Goal: Check status

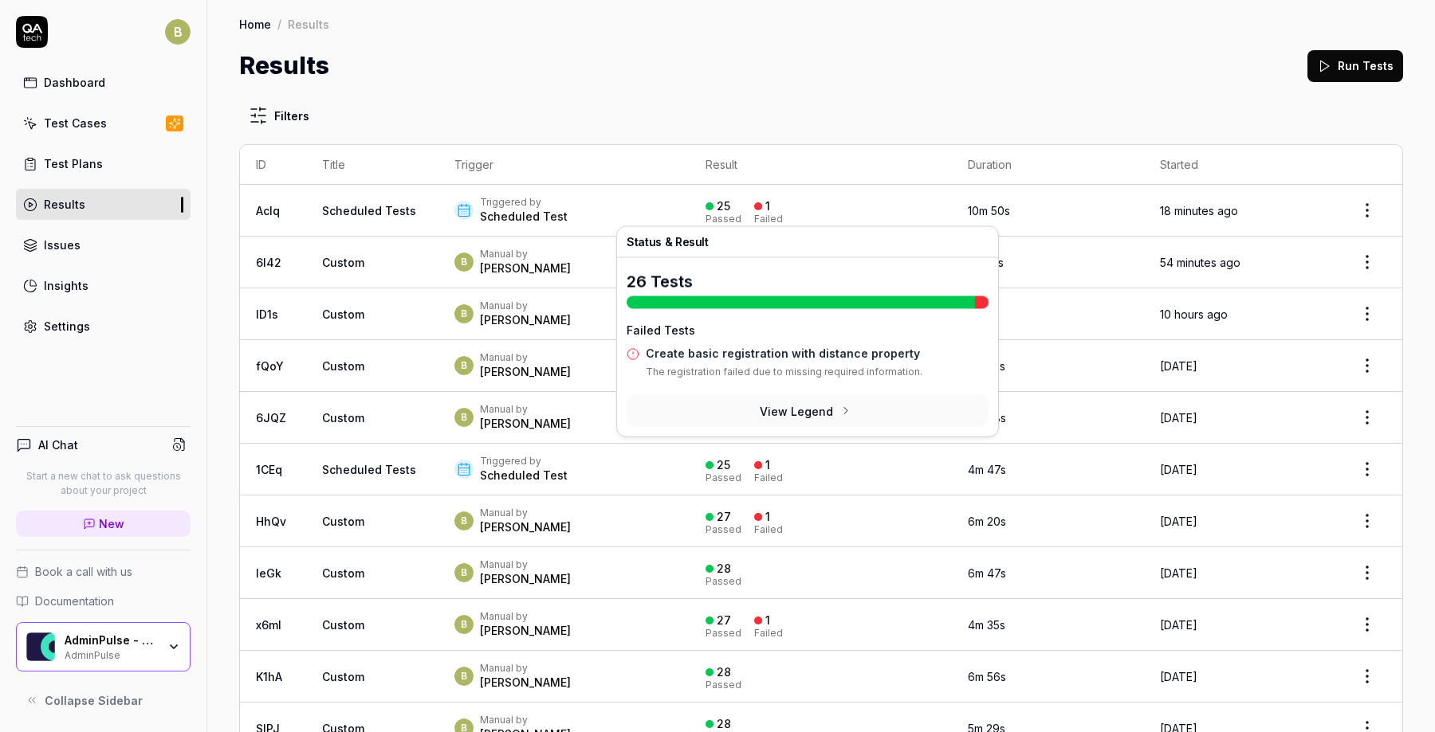
click at [765, 201] on div "1" at bounding box center [767, 206] width 5 height 14
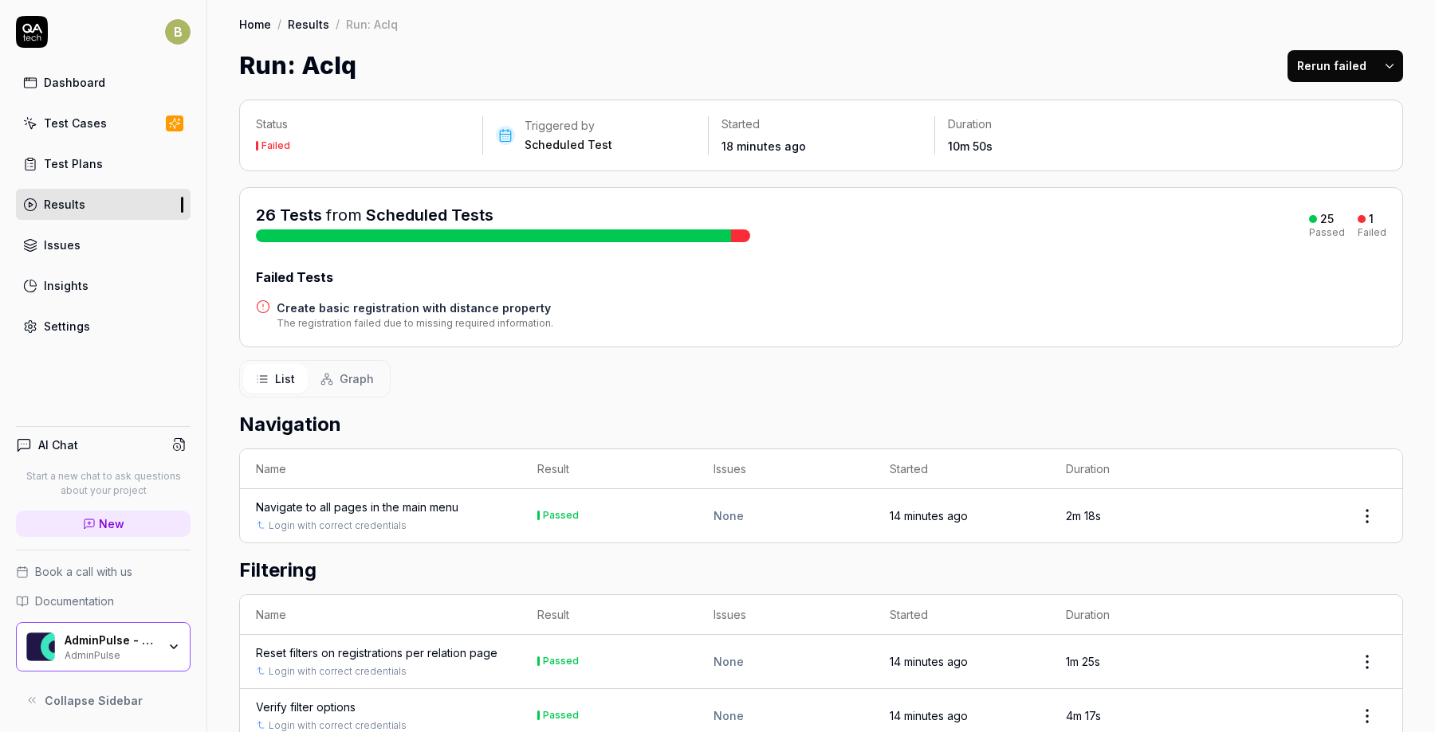
click at [743, 234] on div at bounding box center [740, 236] width 19 height 13
click at [461, 312] on h4 "Create basic registration with distance property" at bounding box center [415, 308] width 277 height 17
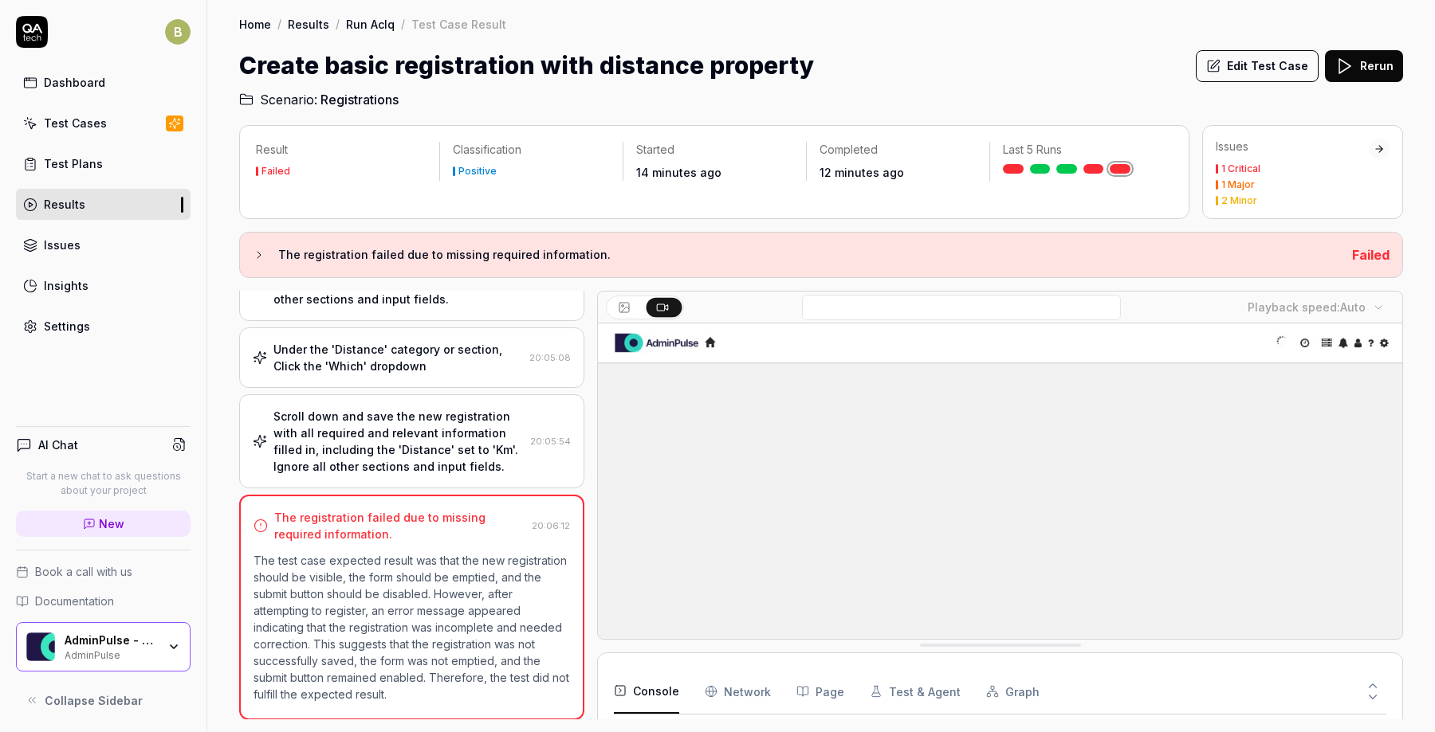
scroll to position [361, 0]
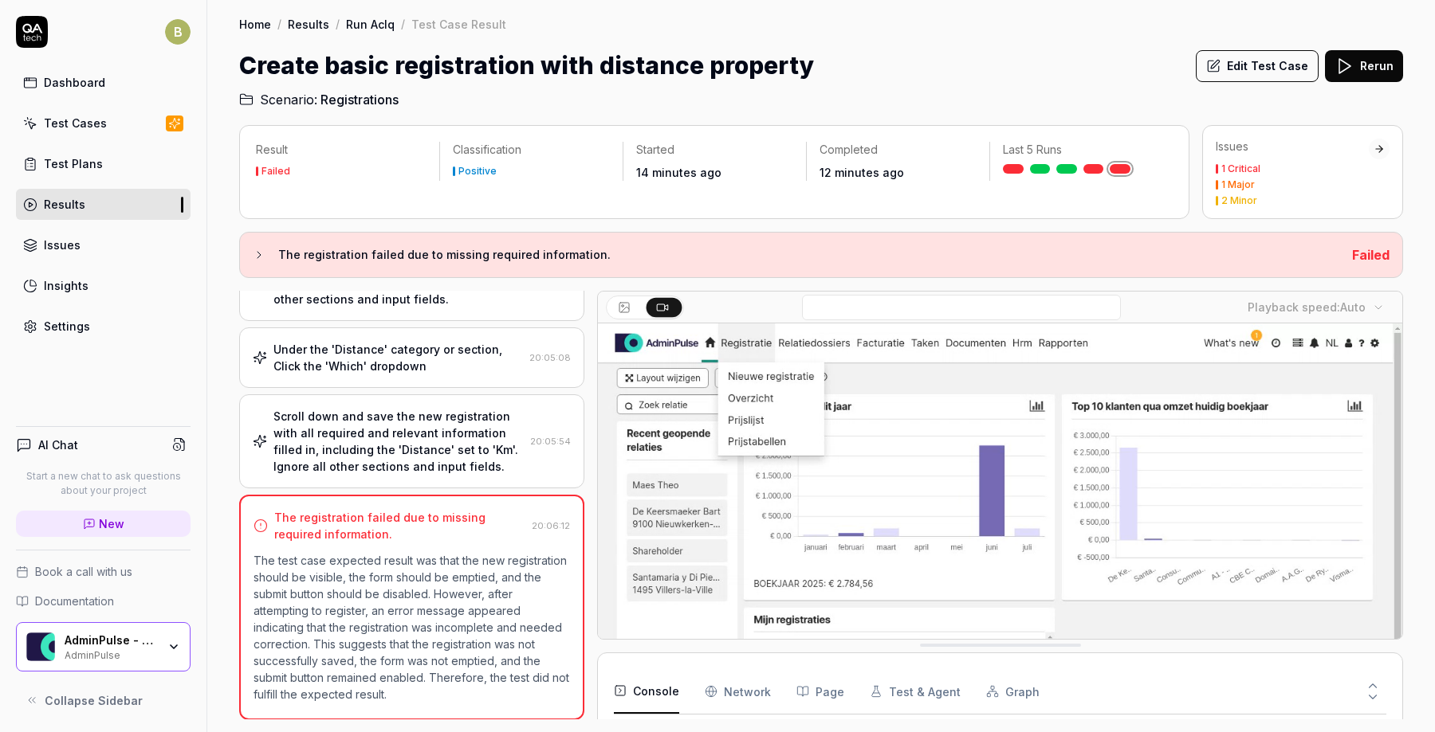
click at [420, 443] on div "Scroll down and save the new registration with all required and relevant inform…" at bounding box center [398, 441] width 250 height 67
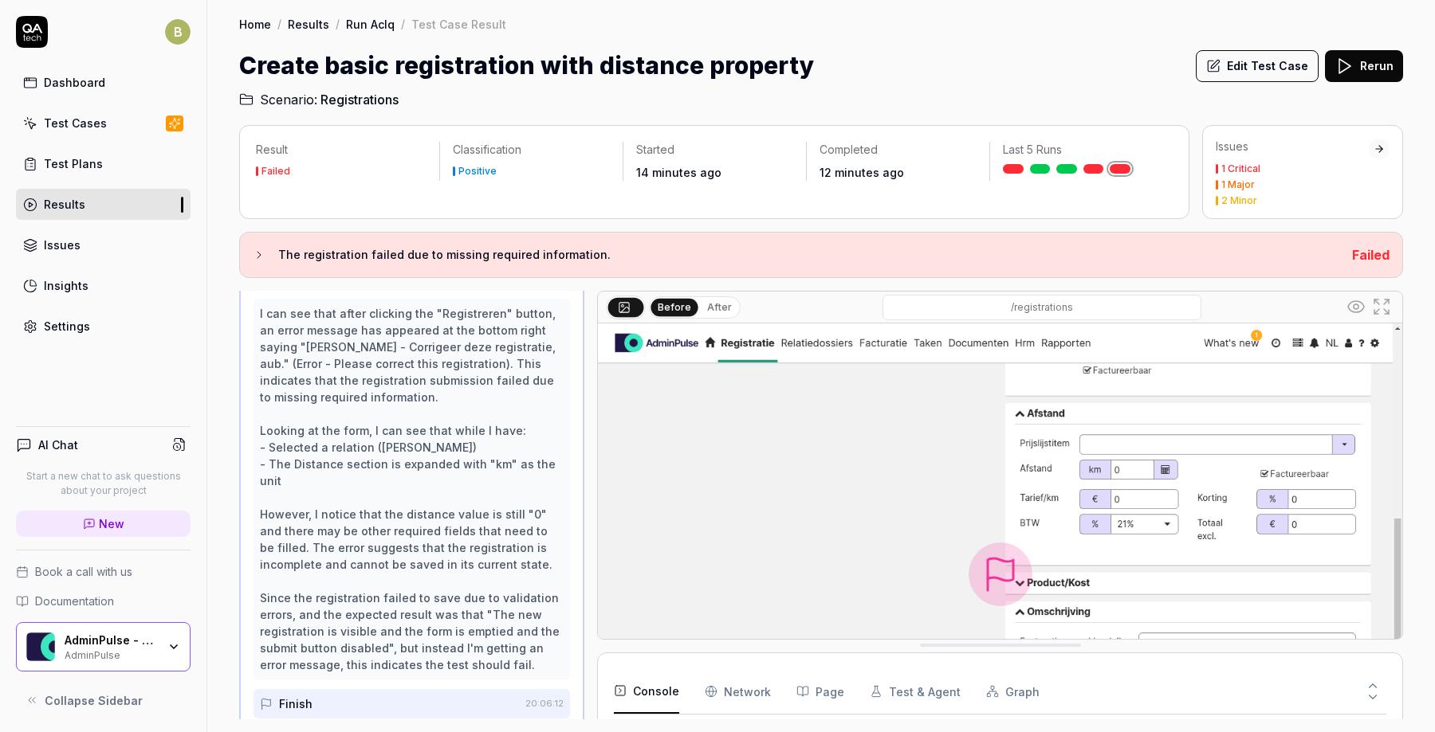
scroll to position [1313, 0]
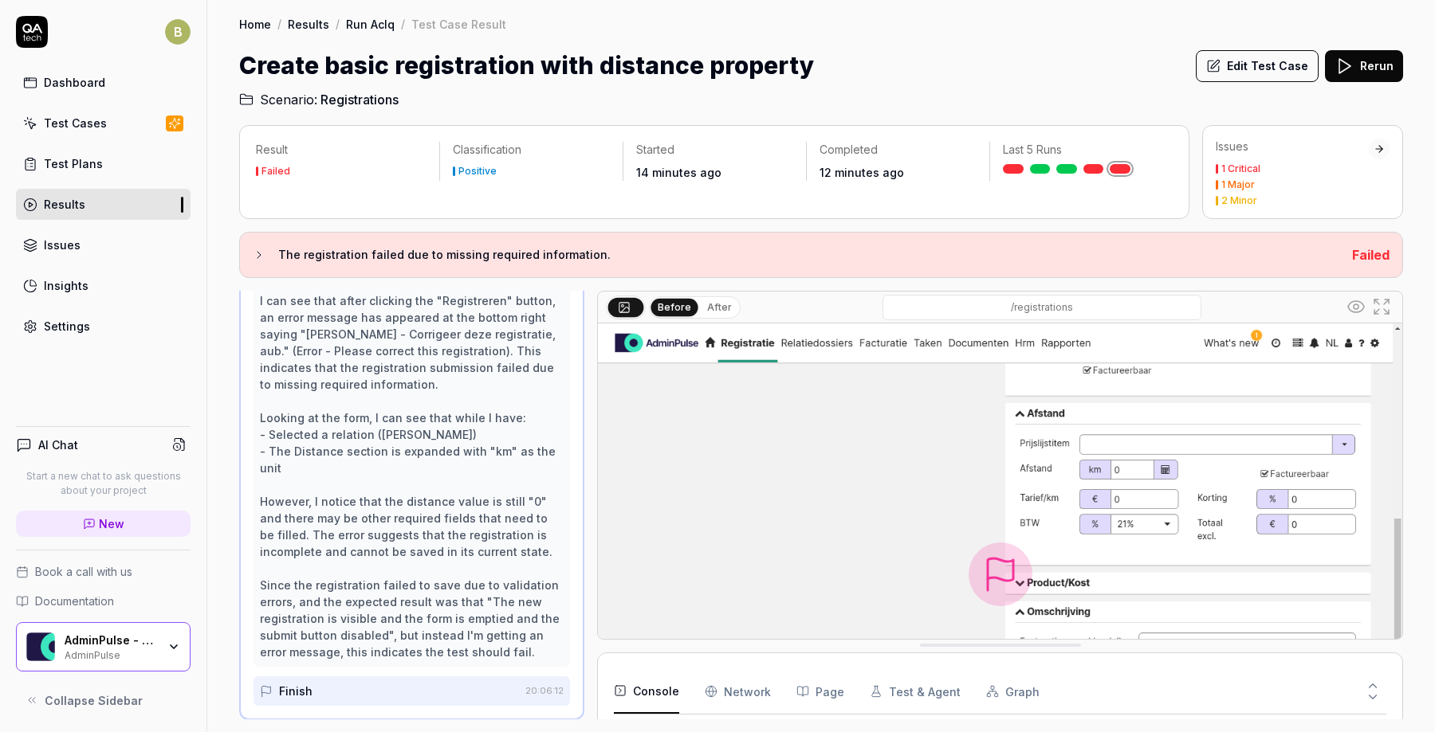
click at [386, 677] on div "Finish" at bounding box center [389, 691] width 259 height 29
